Goal: Navigation & Orientation: Find specific page/section

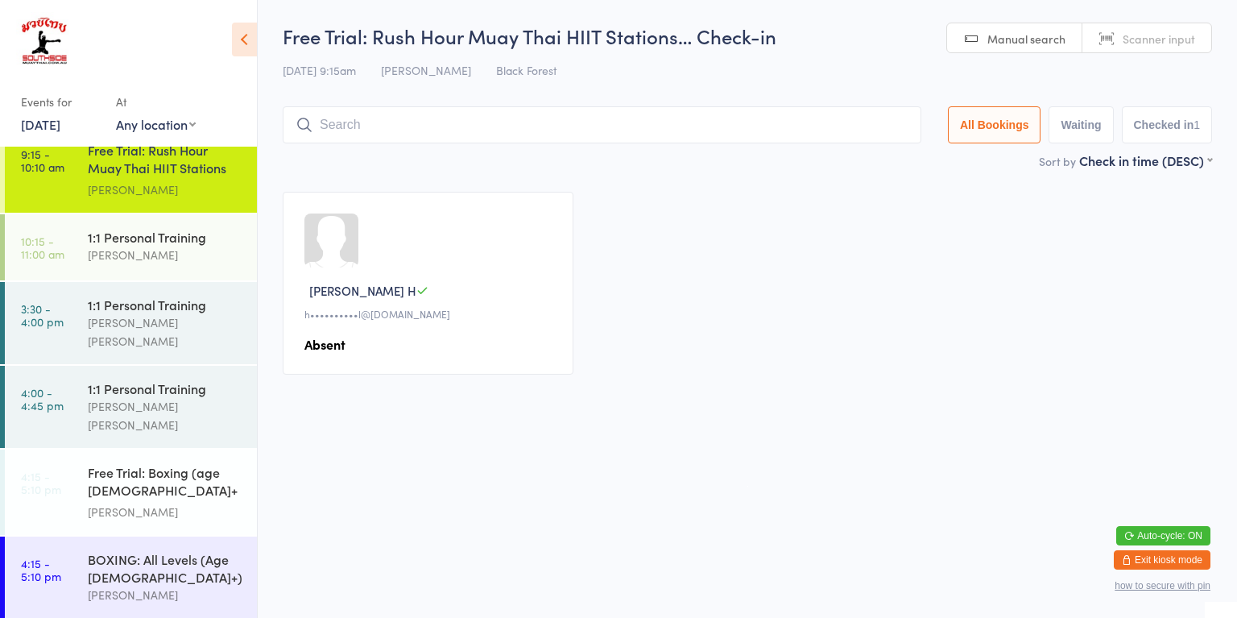
scroll to position [747, 0]
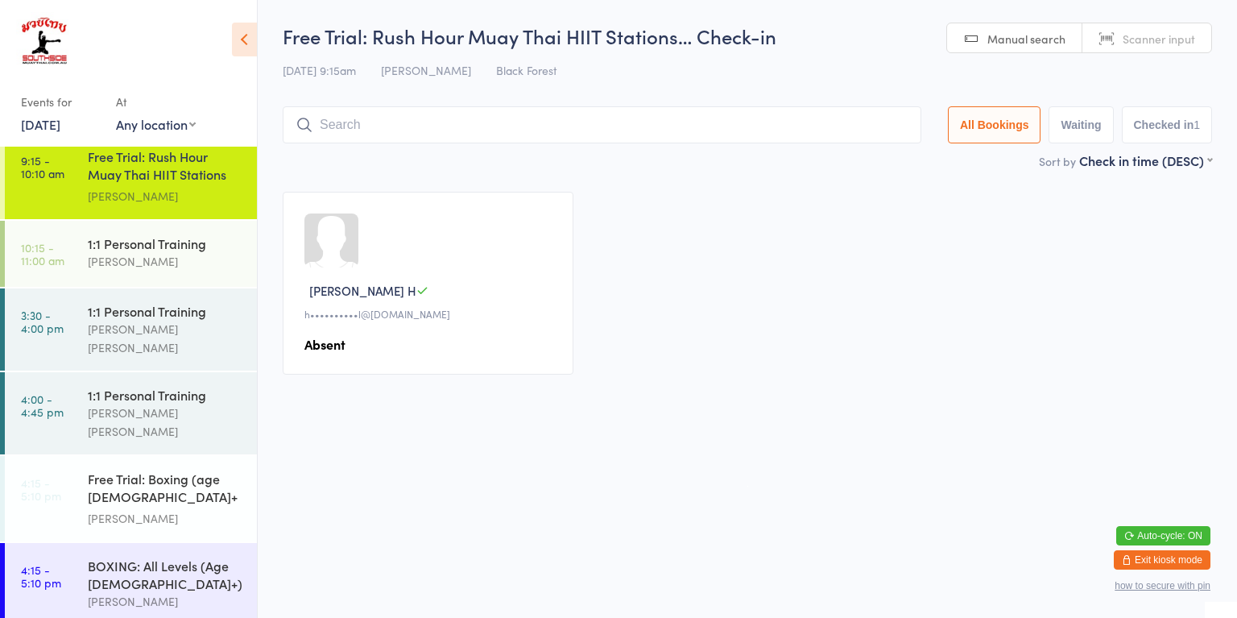
click at [88, 320] on div "[PERSON_NAME] [PERSON_NAME]" at bounding box center [165, 338] width 155 height 37
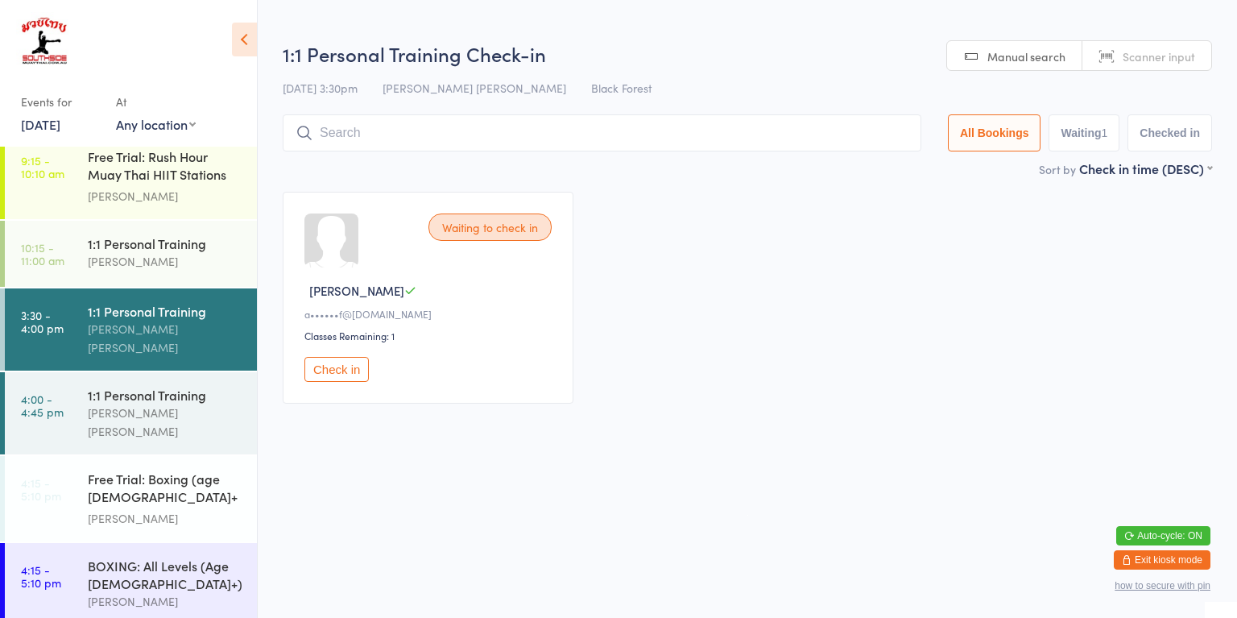
click at [144, 403] on div "[PERSON_NAME] [PERSON_NAME]" at bounding box center [165, 421] width 155 height 37
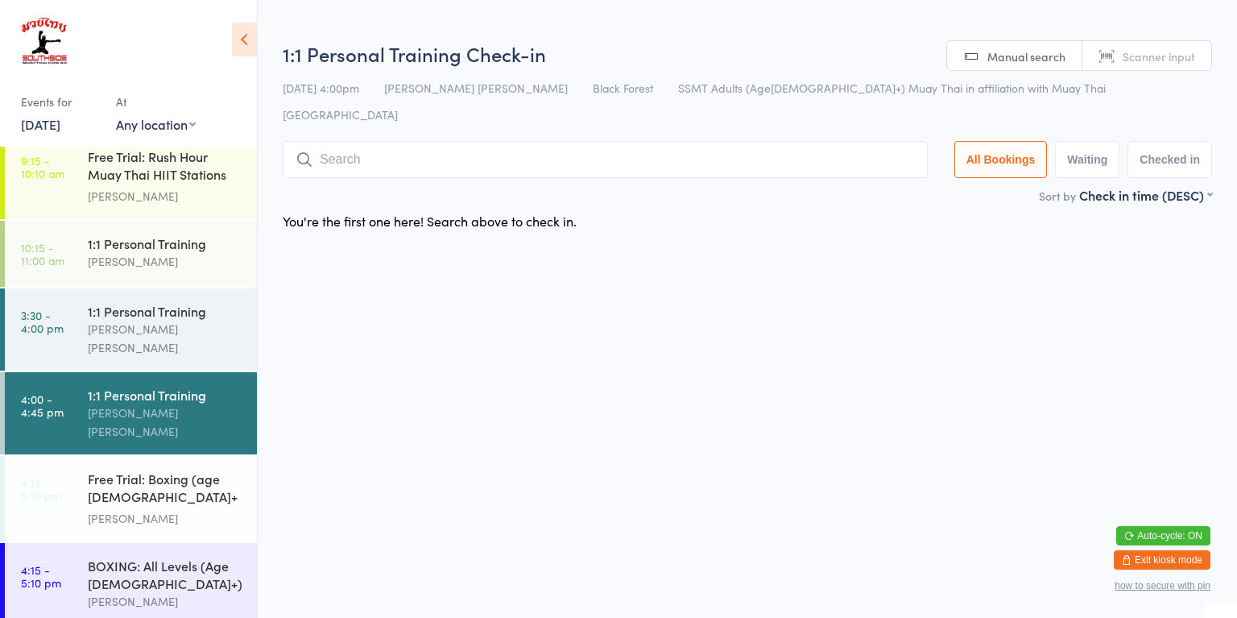
click at [117, 469] on div "Free Trial: Boxing (age [DEMOGRAPHIC_DATA]+ years)" at bounding box center [165, 488] width 155 height 39
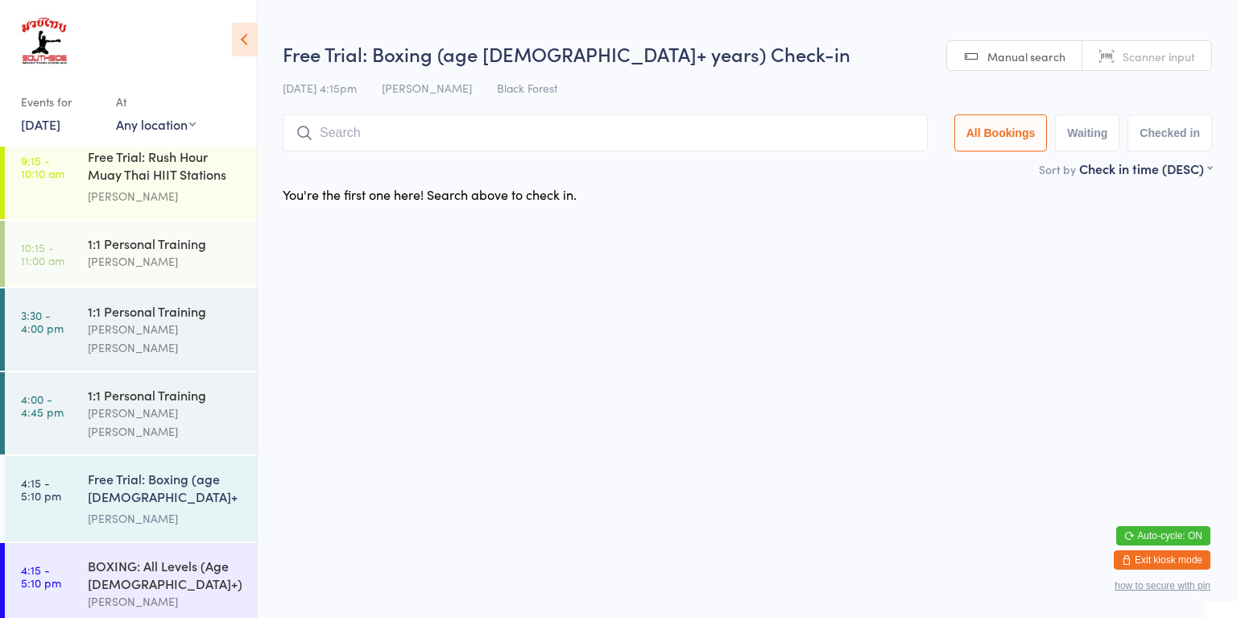
click at [97, 556] on div "BOXING: All Levels (Age [DEMOGRAPHIC_DATA]+)" at bounding box center [165, 573] width 155 height 35
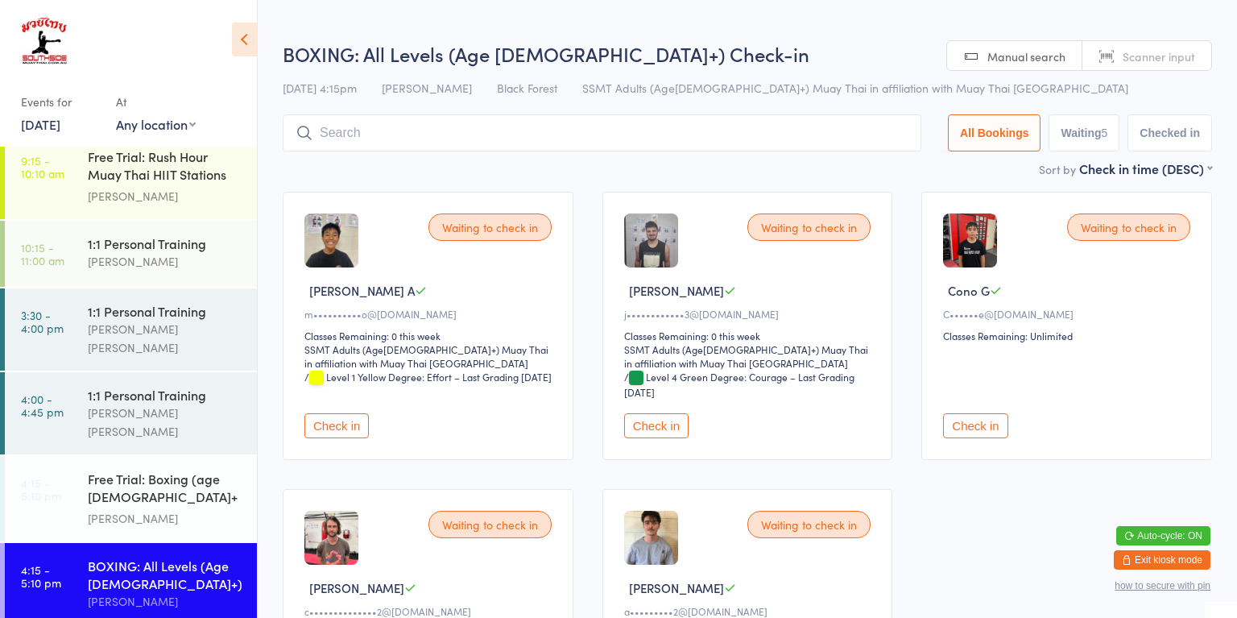
click at [78, 322] on link "3:30 - 4:00 pm 1:1 Personal Training [PERSON_NAME] [PERSON_NAME]" at bounding box center [131, 329] width 252 height 82
